Goal: Task Accomplishment & Management: Use online tool/utility

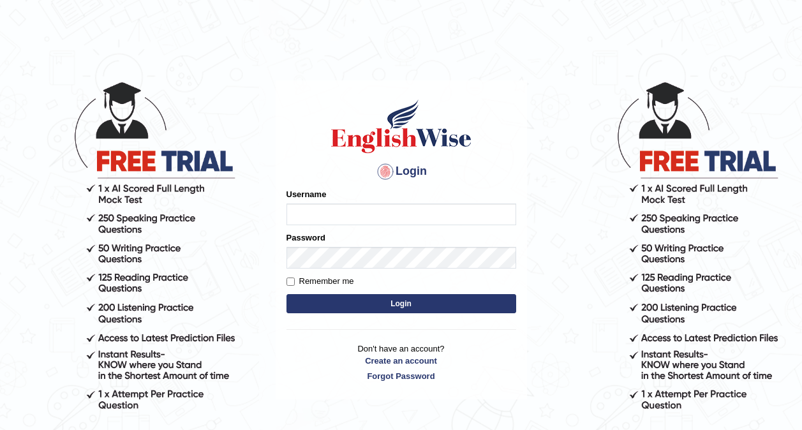
type input "0416031414"
drag, startPoint x: 0, startPoint y: 0, endPoint x: 396, endPoint y: 218, distance: 452.3
click at [396, 218] on input "0416031414" at bounding box center [402, 215] width 230 height 22
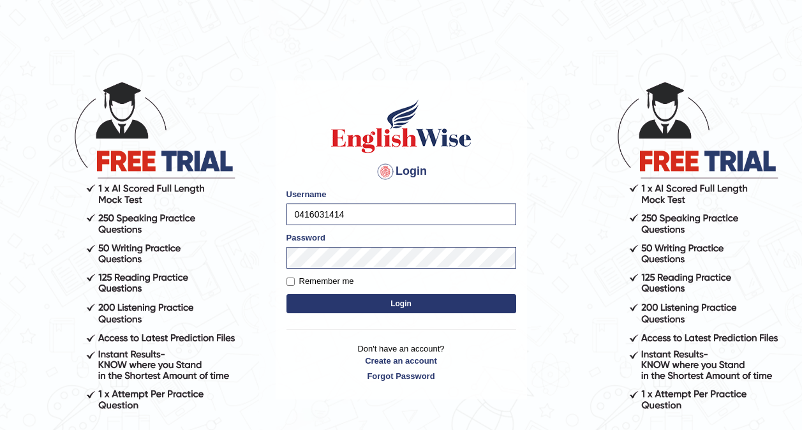
click at [289, 307] on button "Login" at bounding box center [402, 303] width 230 height 19
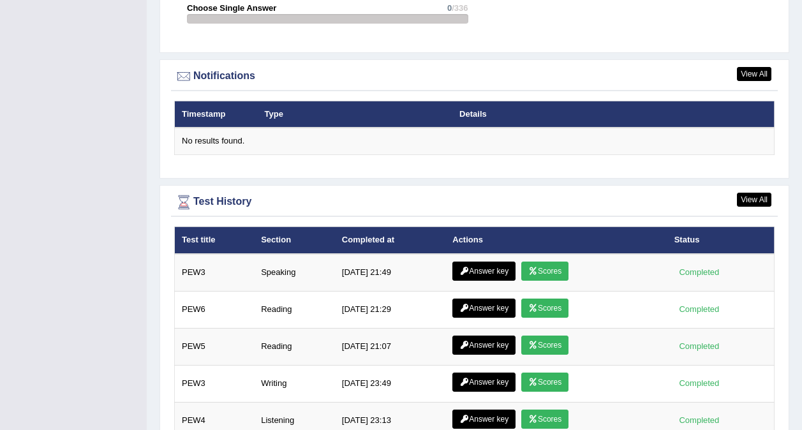
scroll to position [1623, 0]
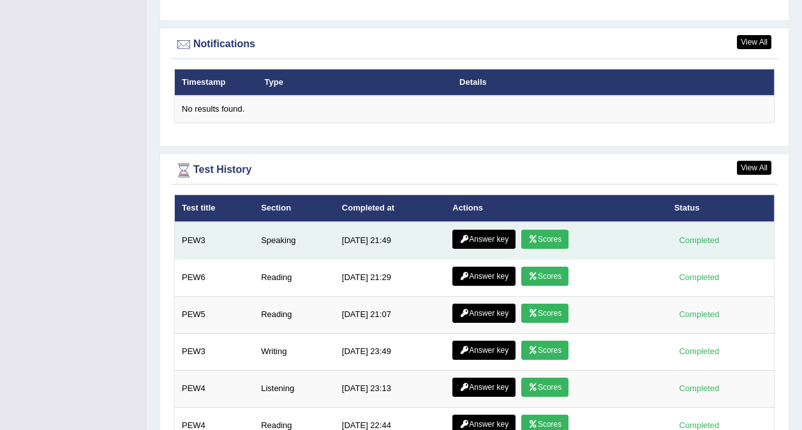
click at [479, 234] on link "Answer key" at bounding box center [484, 239] width 63 height 19
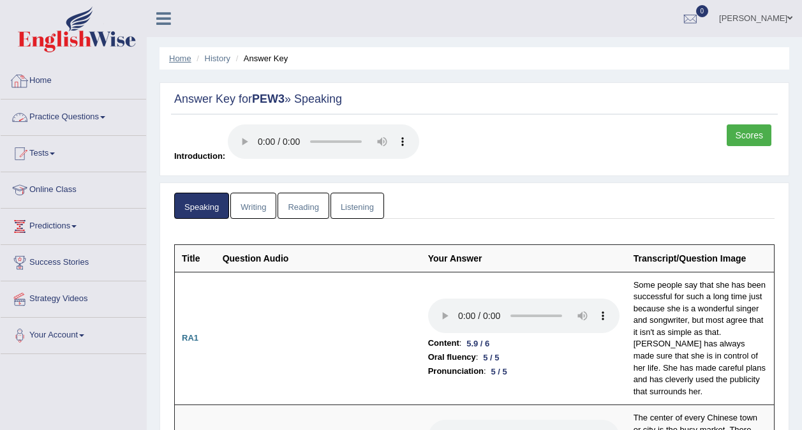
click at [183, 59] on link "Home" at bounding box center [180, 59] width 22 height 10
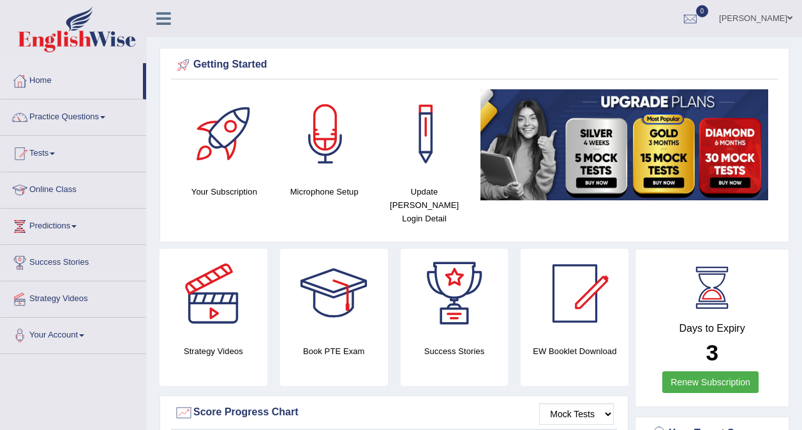
click at [49, 155] on link "Tests" at bounding box center [74, 152] width 146 height 32
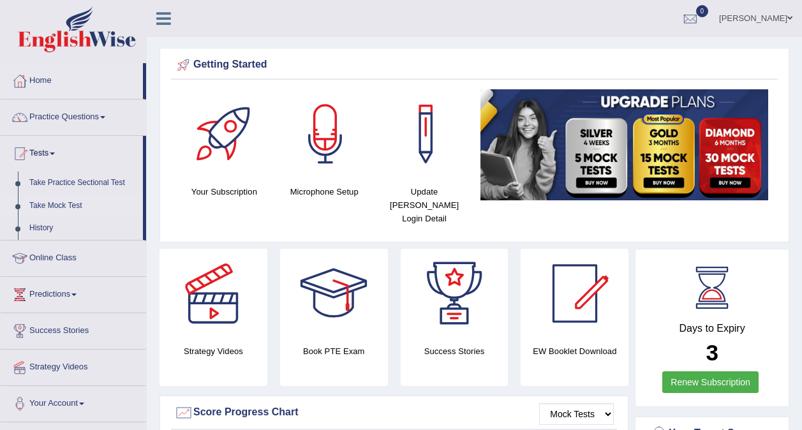
click at [75, 206] on link "Take Mock Test" at bounding box center [83, 206] width 119 height 23
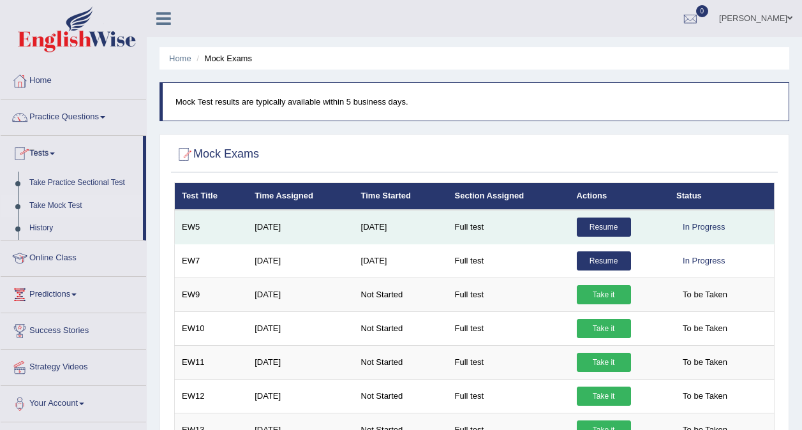
click at [591, 228] on link "Resume" at bounding box center [604, 227] width 54 height 19
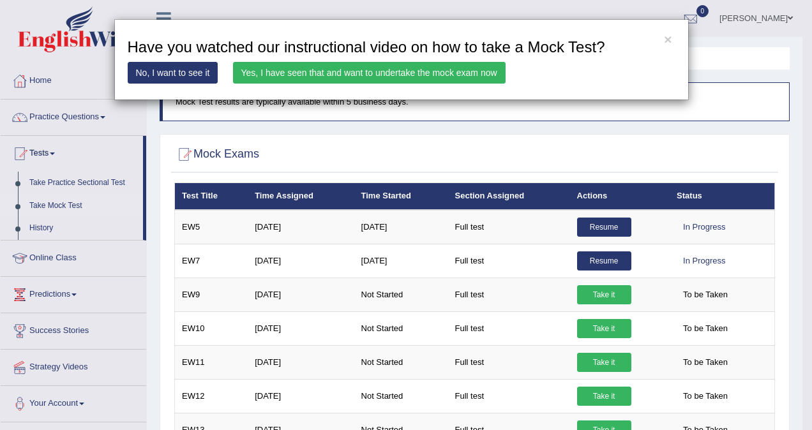
click at [373, 70] on link "Yes, I have seen that and want to undertake the mock exam now" at bounding box center [369, 73] width 273 height 22
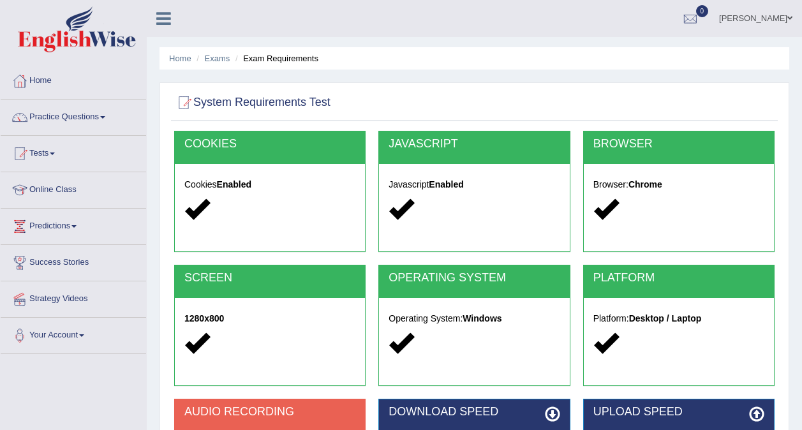
scroll to position [240, 0]
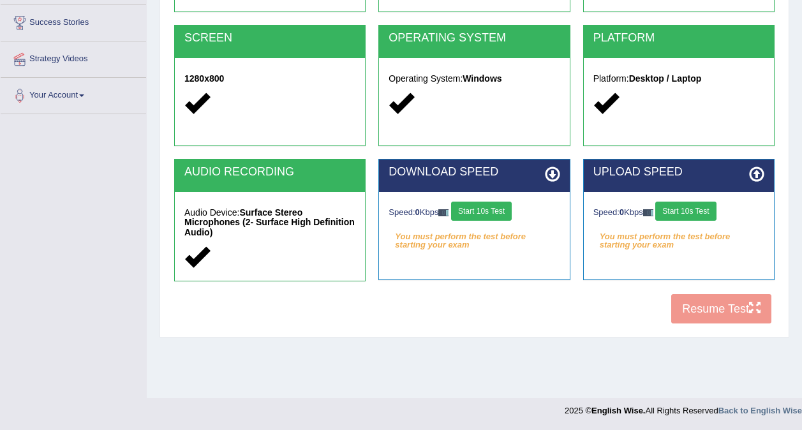
click at [486, 217] on button "Start 10s Test" at bounding box center [481, 211] width 61 height 19
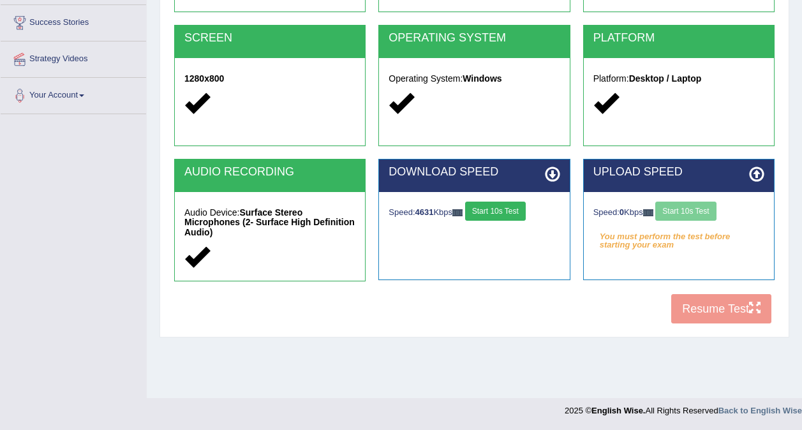
click at [498, 208] on button "Start 10s Test" at bounding box center [495, 211] width 61 height 19
click at [688, 216] on button "Start 10s Test" at bounding box center [686, 211] width 61 height 19
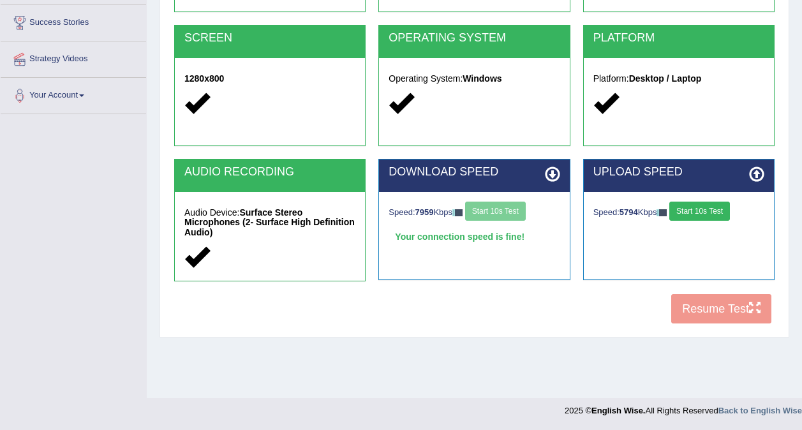
click at [694, 216] on button "Start 10s Test" at bounding box center [700, 211] width 61 height 19
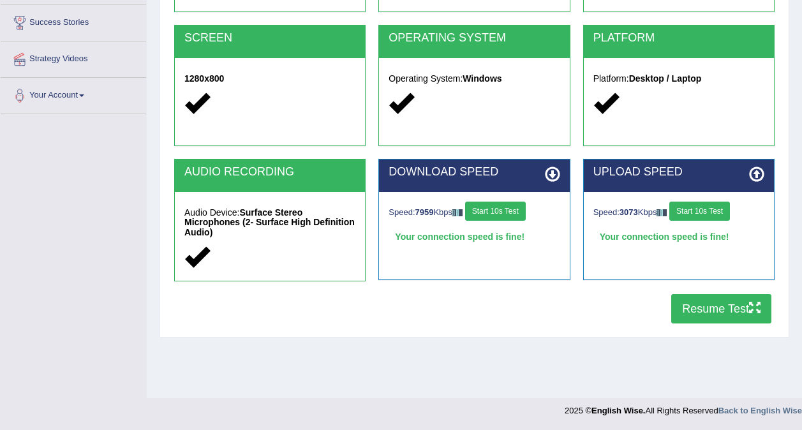
click at [708, 313] on button "Resume Test" at bounding box center [722, 308] width 100 height 29
